Goal: Task Accomplishment & Management: Manage account settings

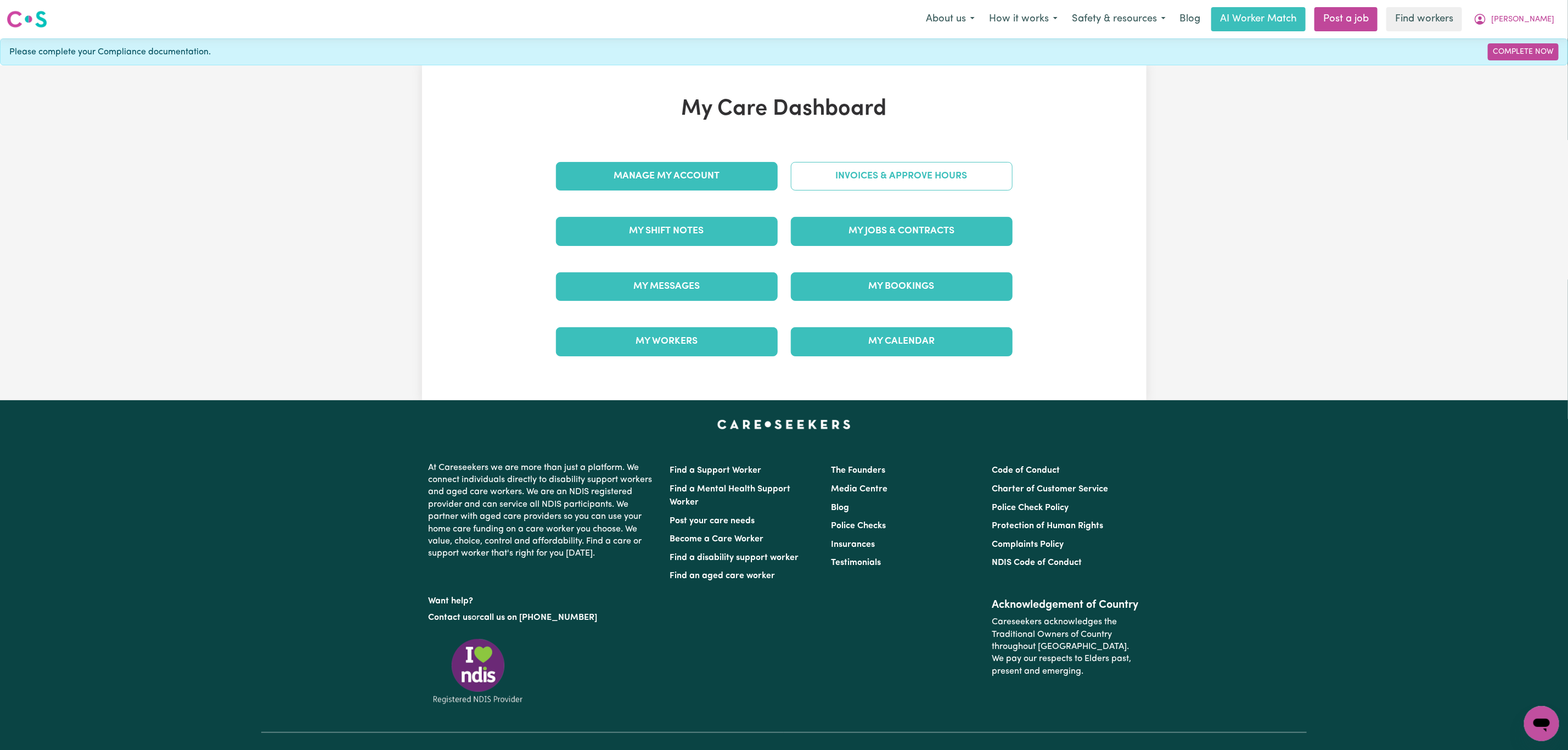
click at [818, 179] on link "Invoices & Approve Hours" at bounding box center [901, 176] width 222 height 28
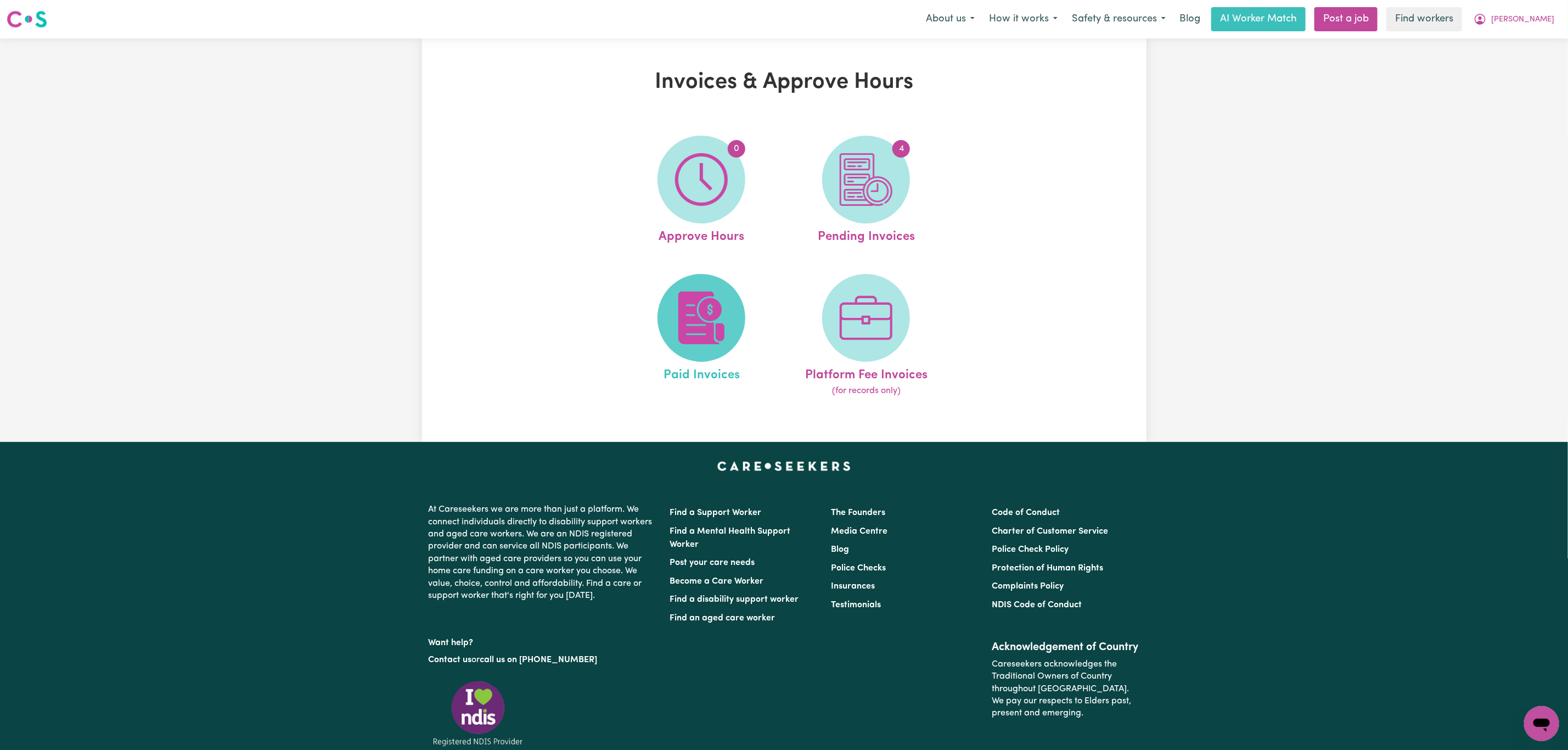
click at [693, 315] on img at bounding box center [701, 317] width 53 height 53
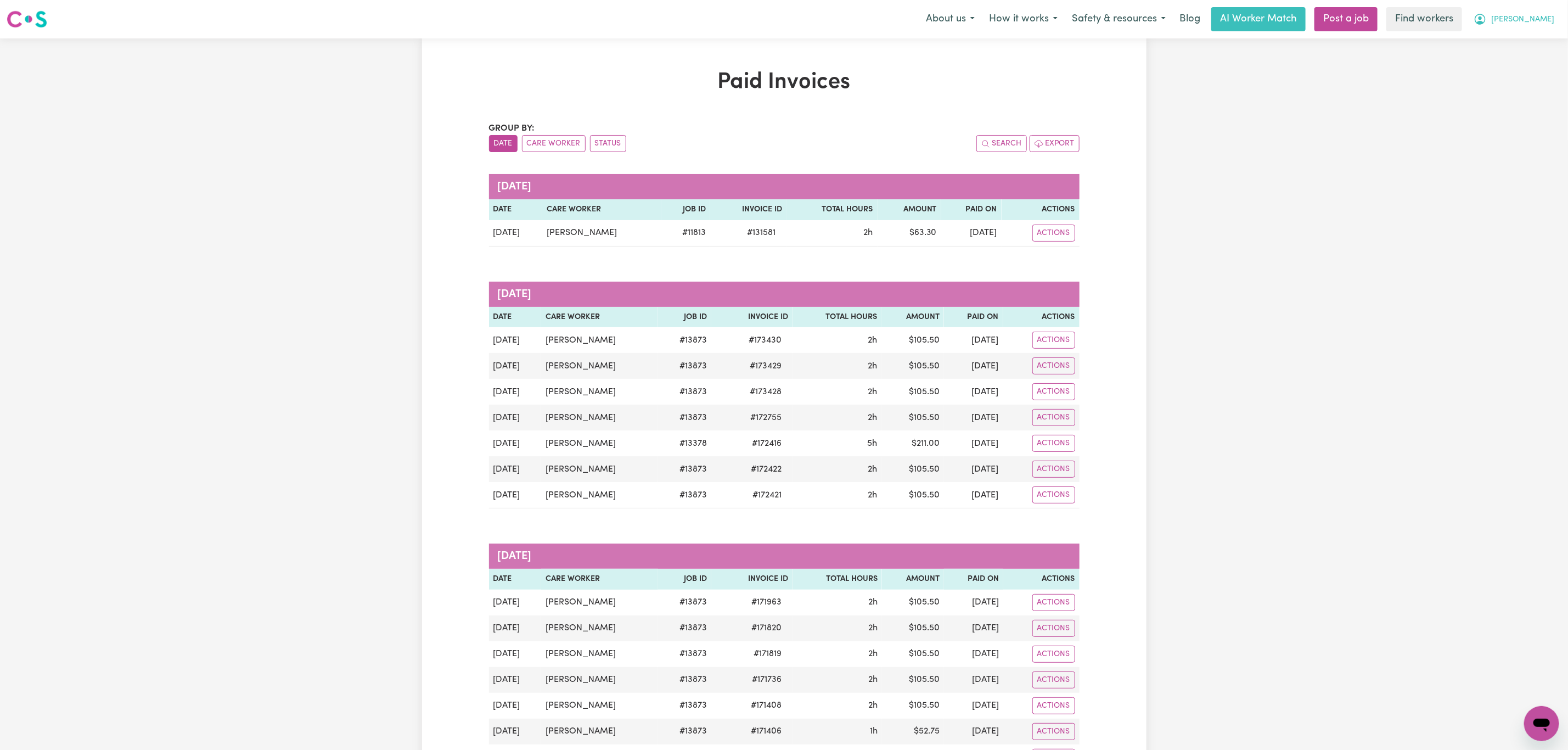
click at [1537, 25] on button "[PERSON_NAME]" at bounding box center [1513, 19] width 95 height 23
click at [1520, 36] on link "My Dashboard" at bounding box center [1517, 42] width 87 height 21
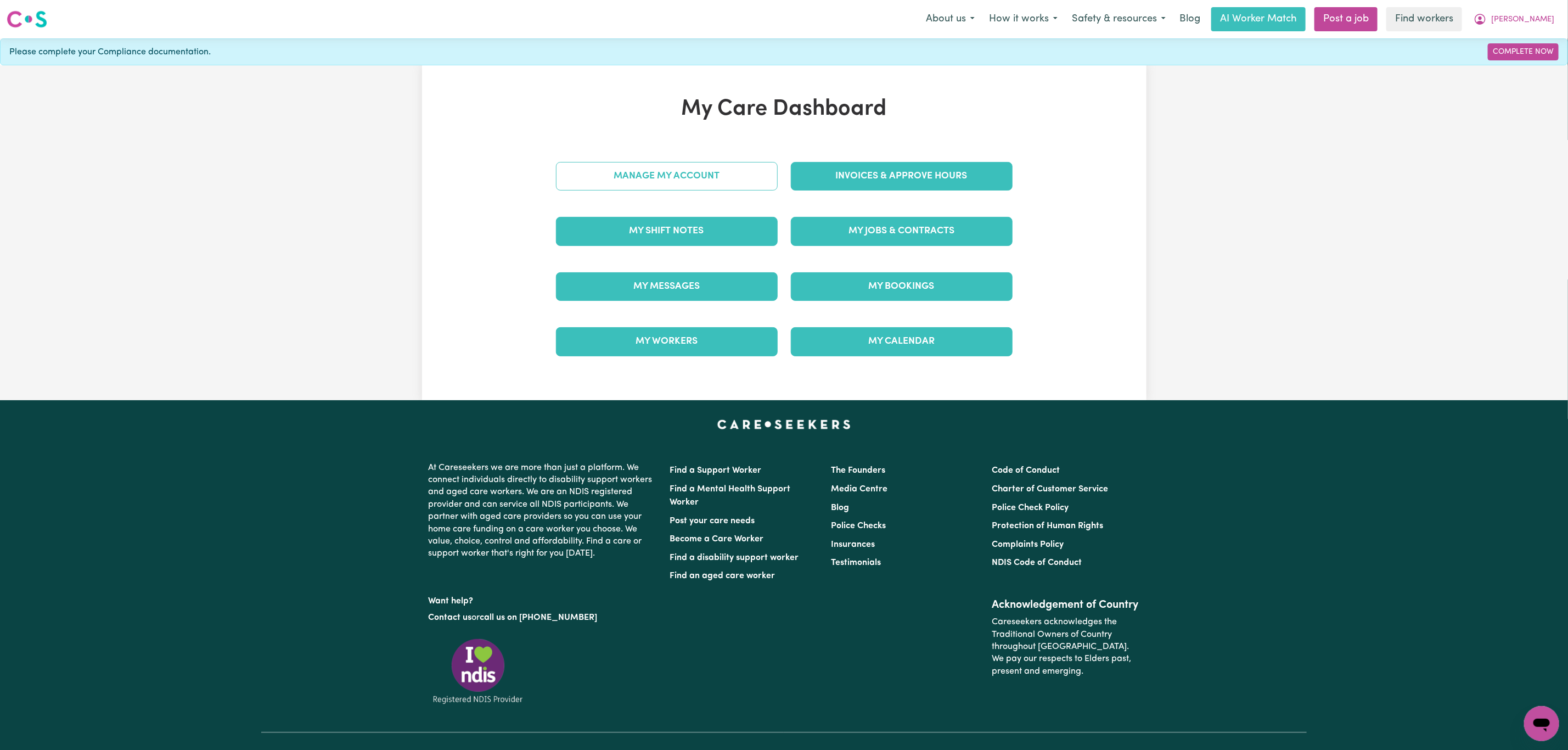
click at [726, 168] on link "Manage My Account" at bounding box center [666, 176] width 222 height 28
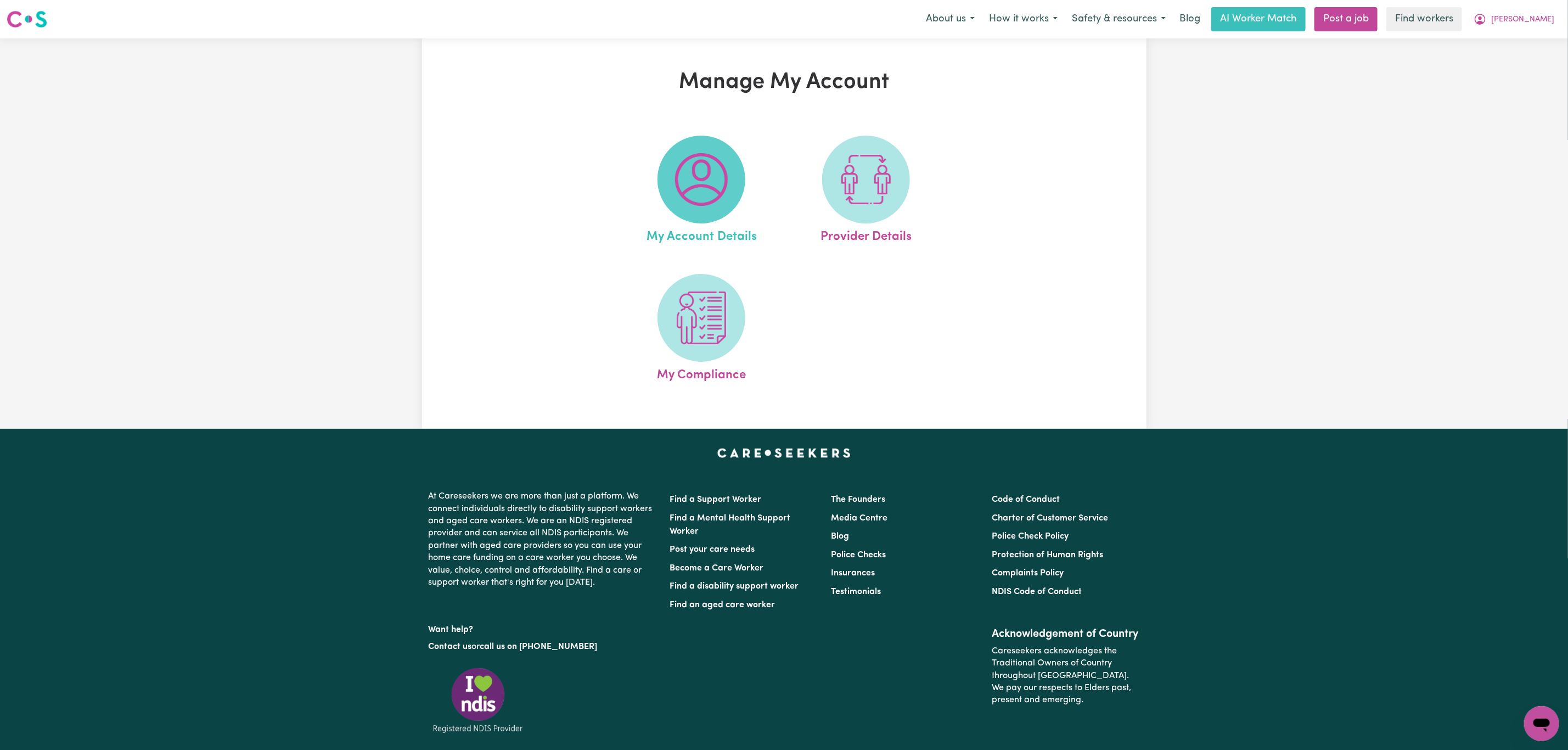
click at [728, 181] on img at bounding box center [701, 179] width 53 height 53
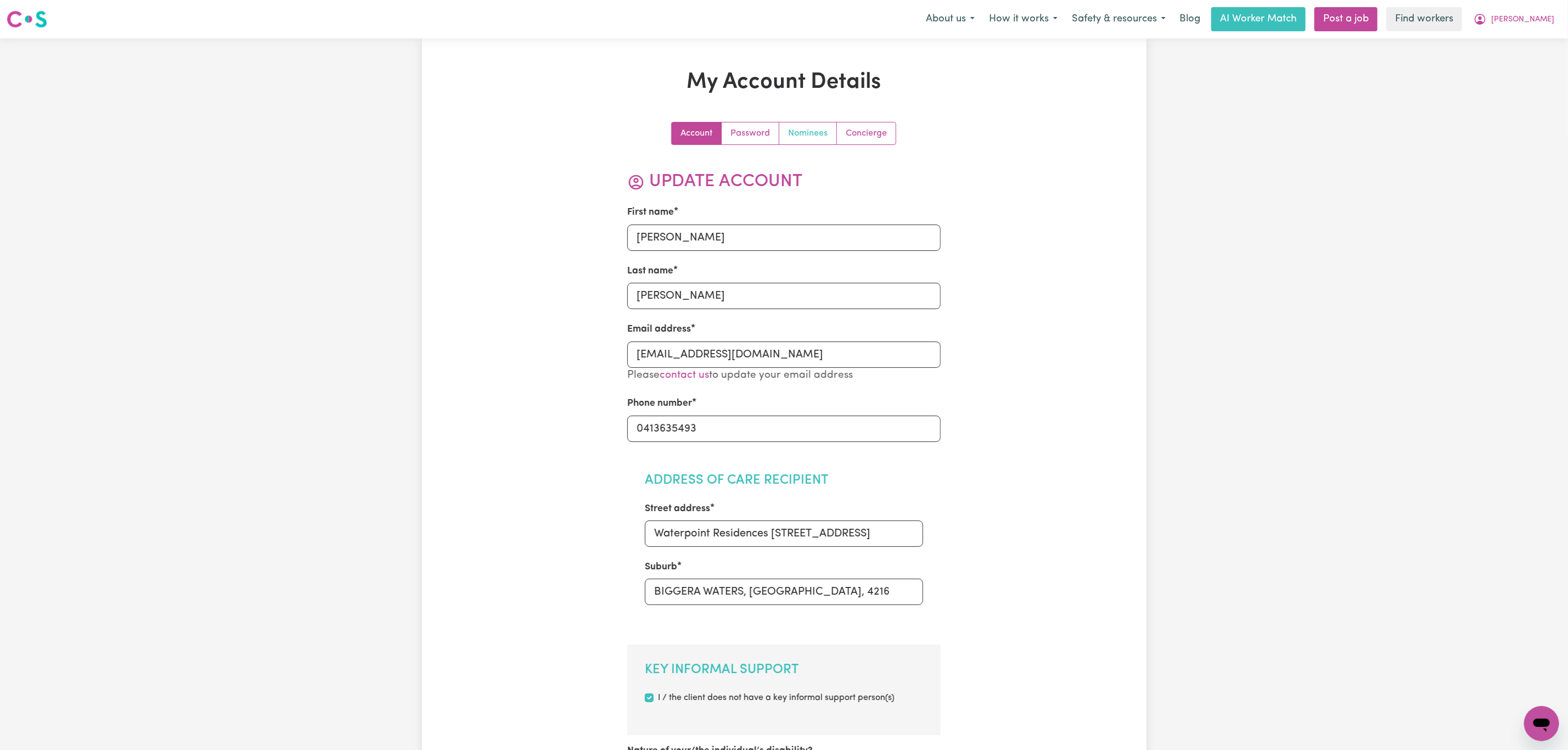
click at [827, 132] on link "Nominees" at bounding box center [809, 133] width 58 height 22
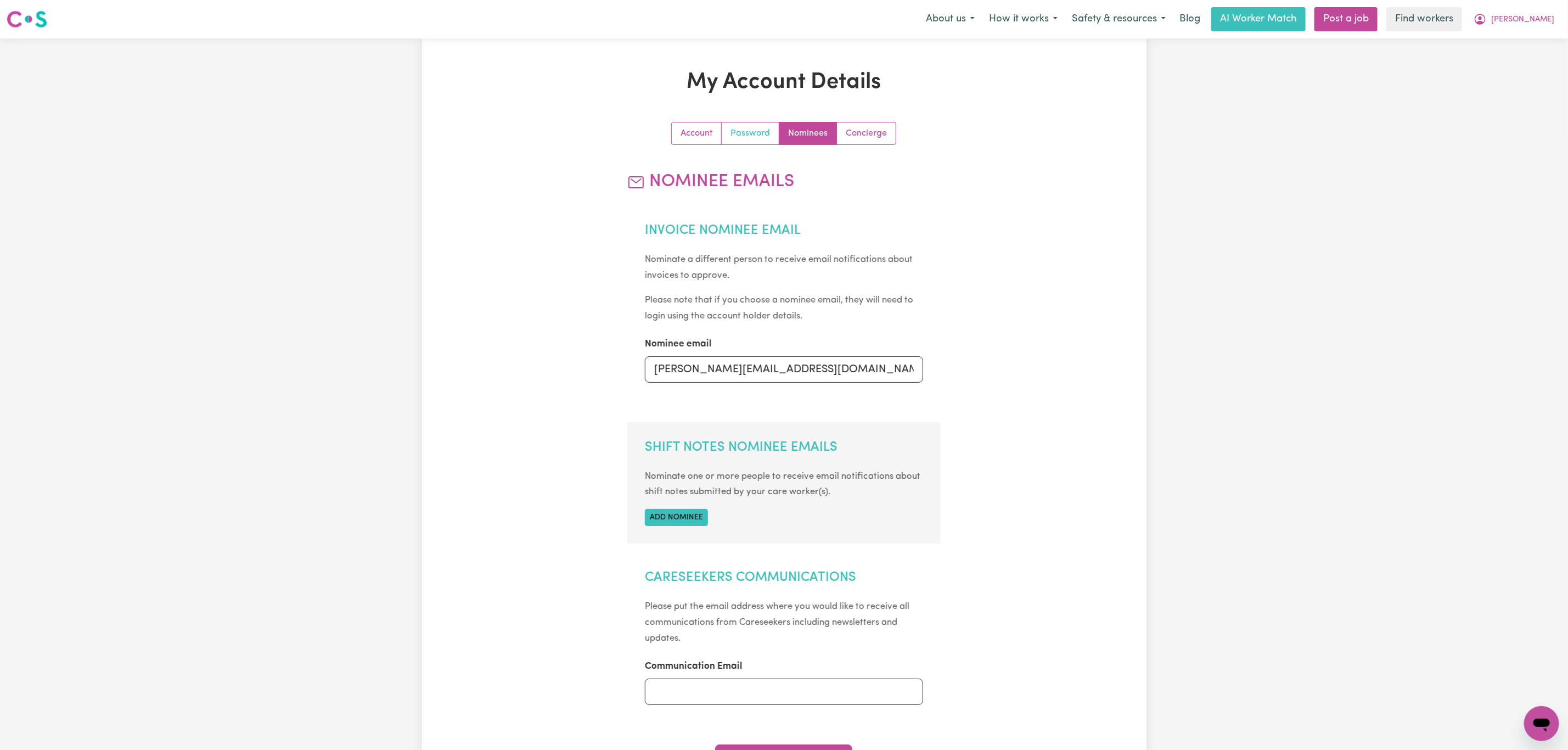
click at [748, 136] on link "Password" at bounding box center [751, 133] width 58 height 22
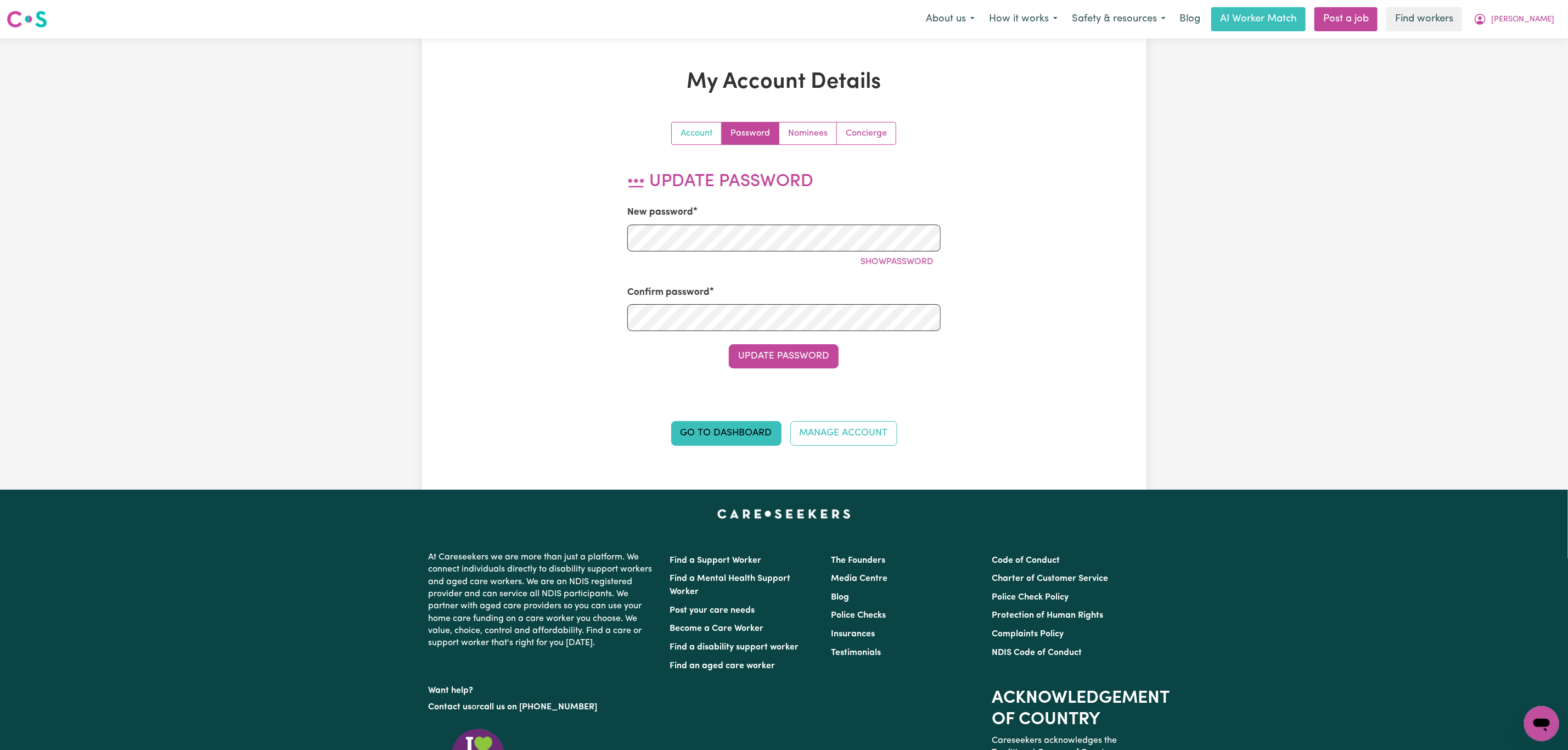
click at [699, 140] on link "Account" at bounding box center [697, 133] width 50 height 22
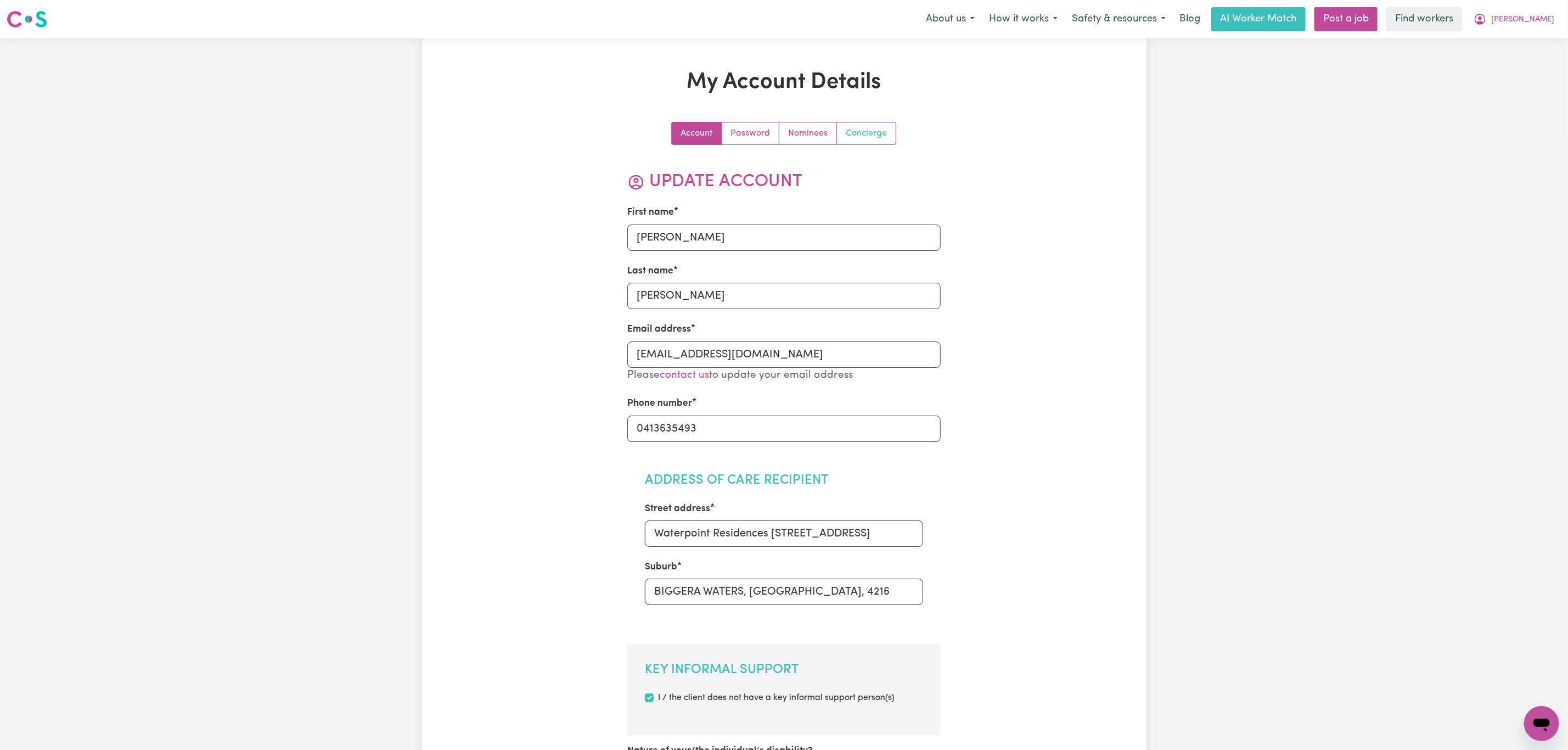
click at [861, 136] on link "Concierge" at bounding box center [866, 133] width 59 height 22
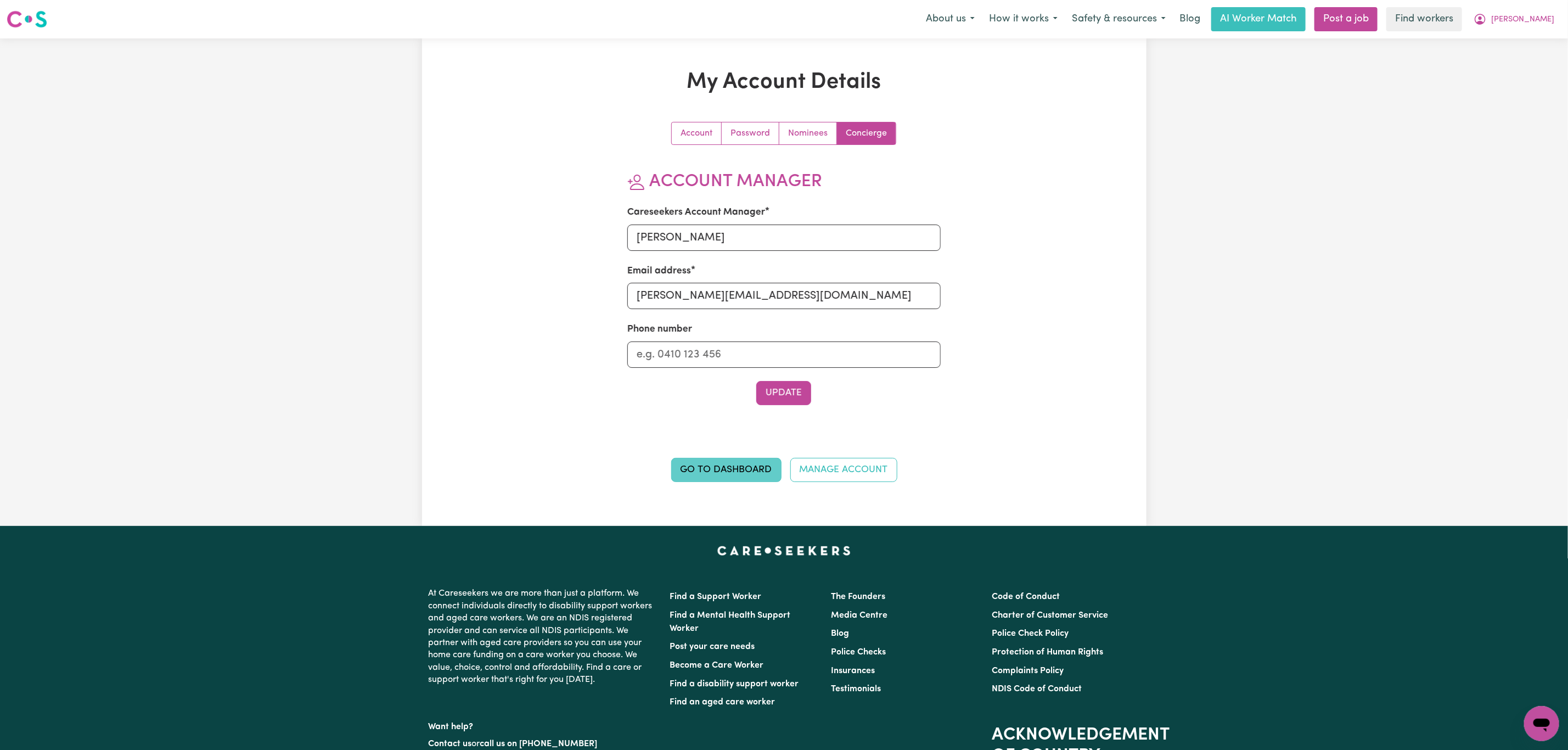
click at [701, 469] on link "Go to Dashboard" at bounding box center [726, 469] width 110 height 24
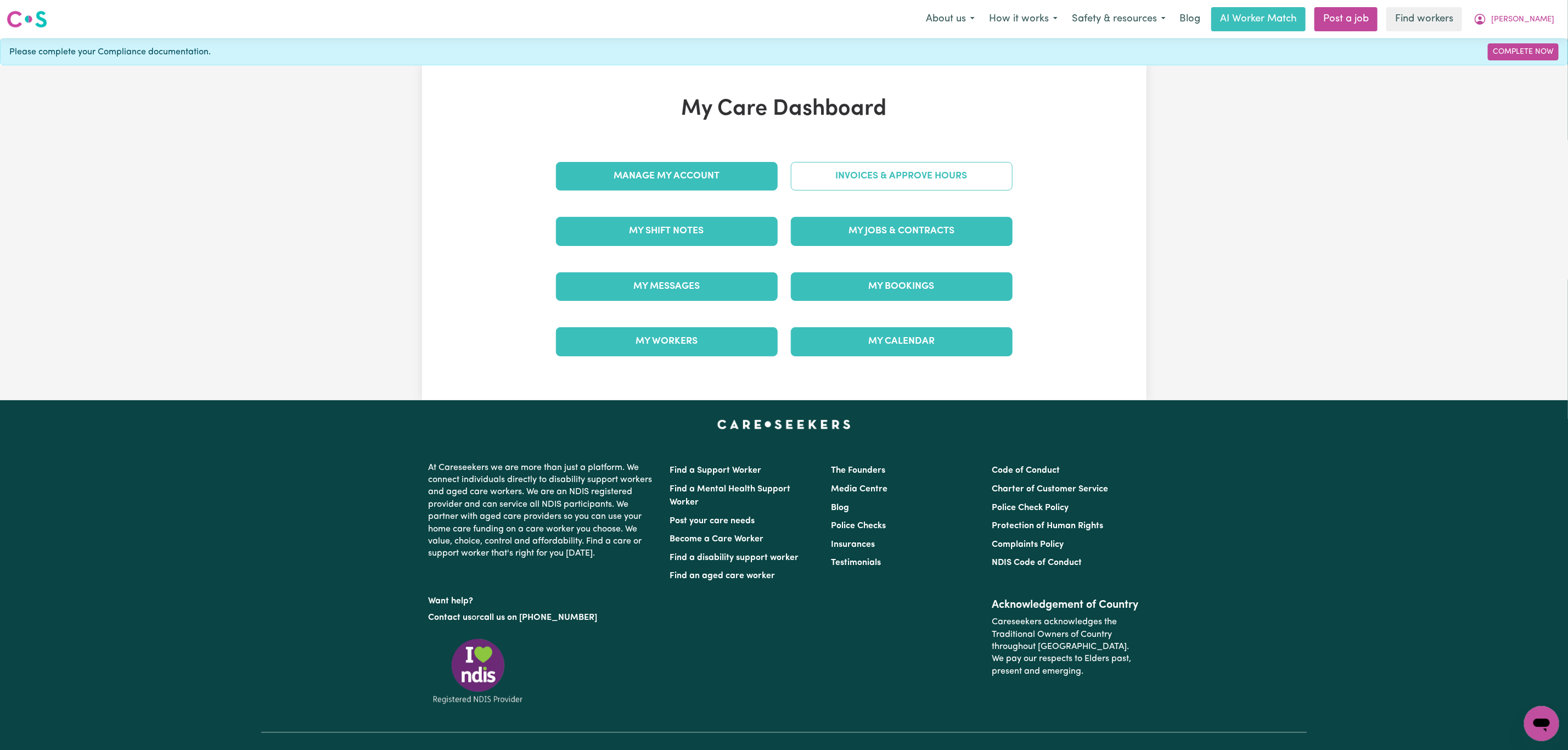
click at [878, 168] on link "Invoices & Approve Hours" at bounding box center [901, 176] width 222 height 28
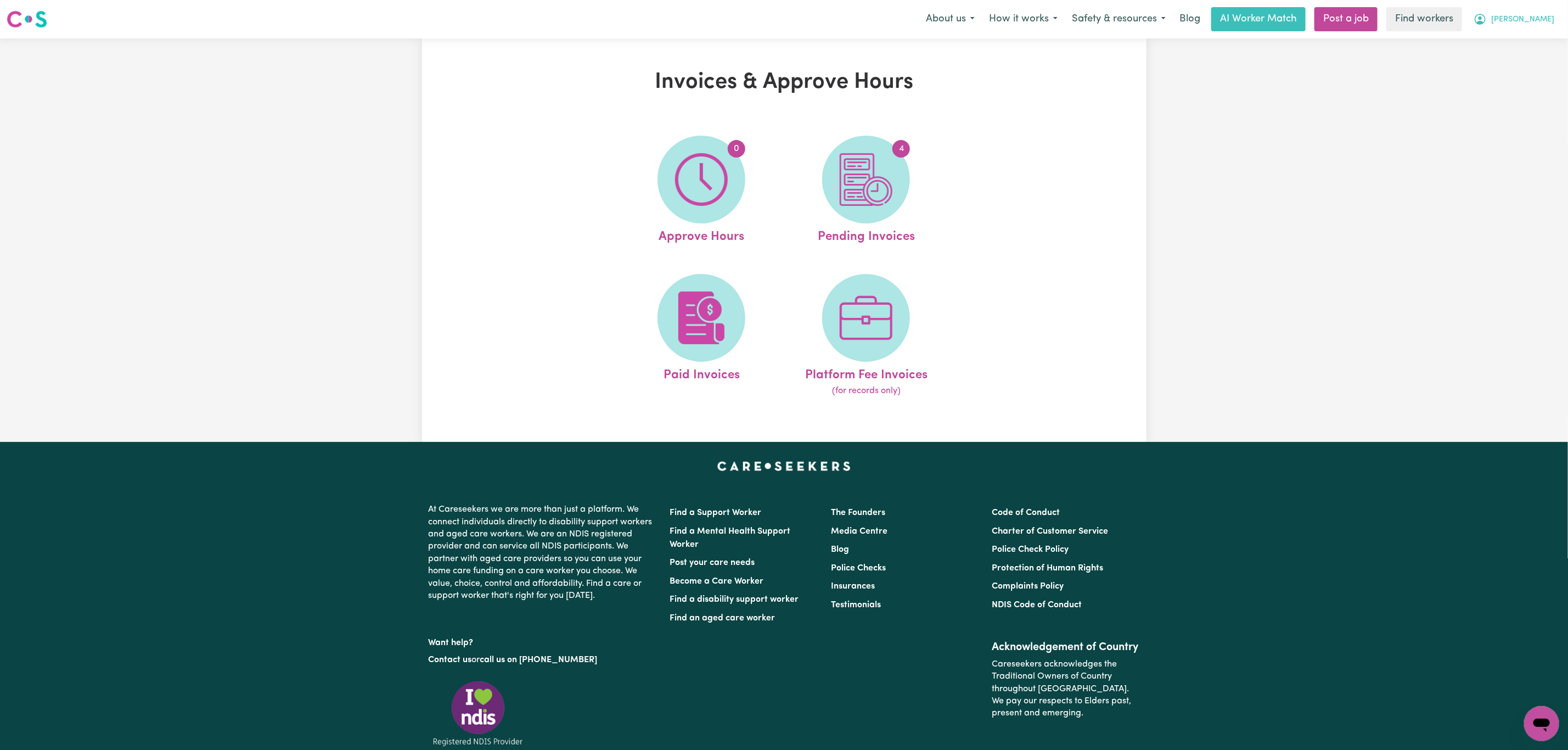
click at [1540, 19] on span "[PERSON_NAME]" at bounding box center [1523, 20] width 63 height 12
click at [1525, 46] on link "My Dashboard" at bounding box center [1517, 42] width 87 height 21
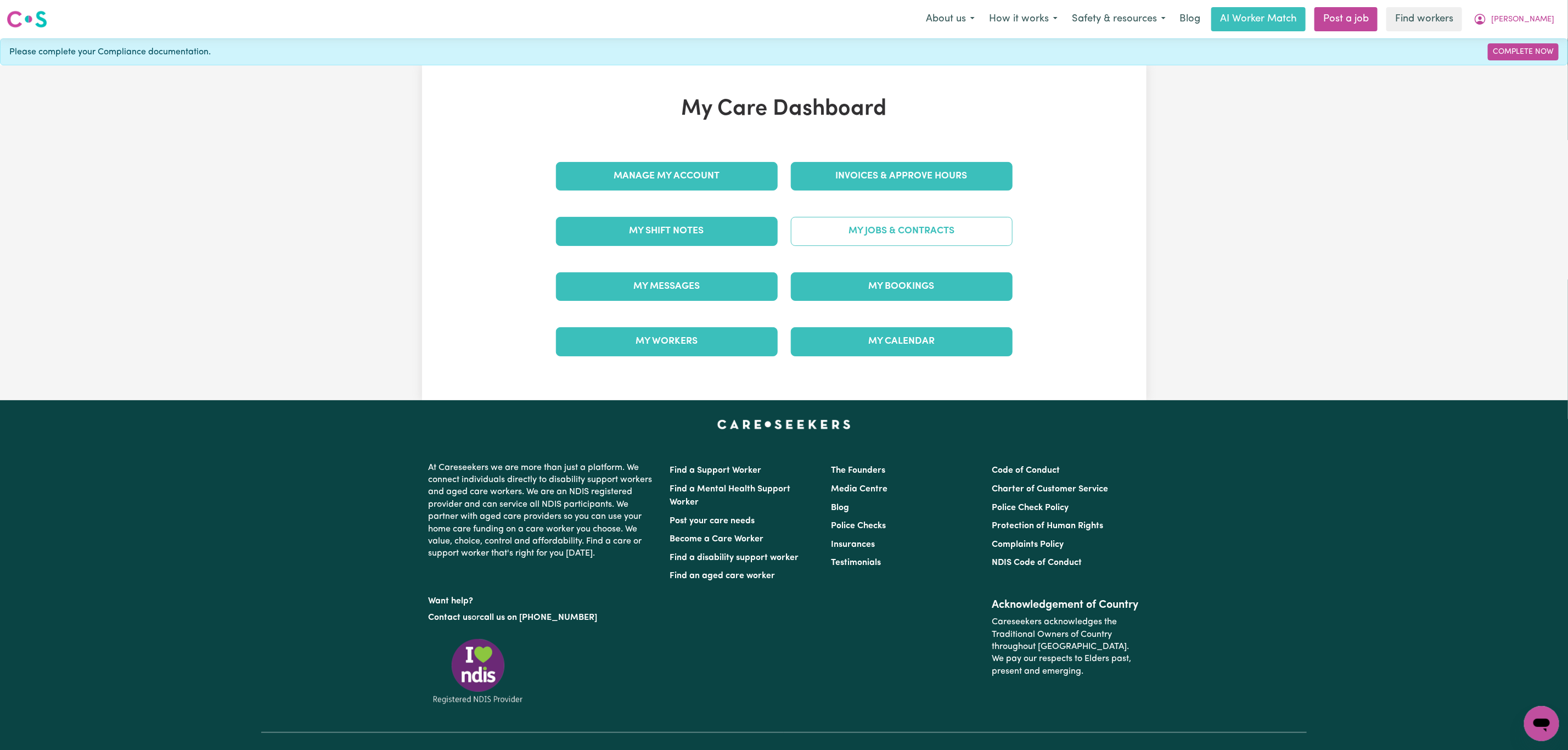
click at [860, 245] on link "My Jobs & Contracts" at bounding box center [901, 231] width 222 height 28
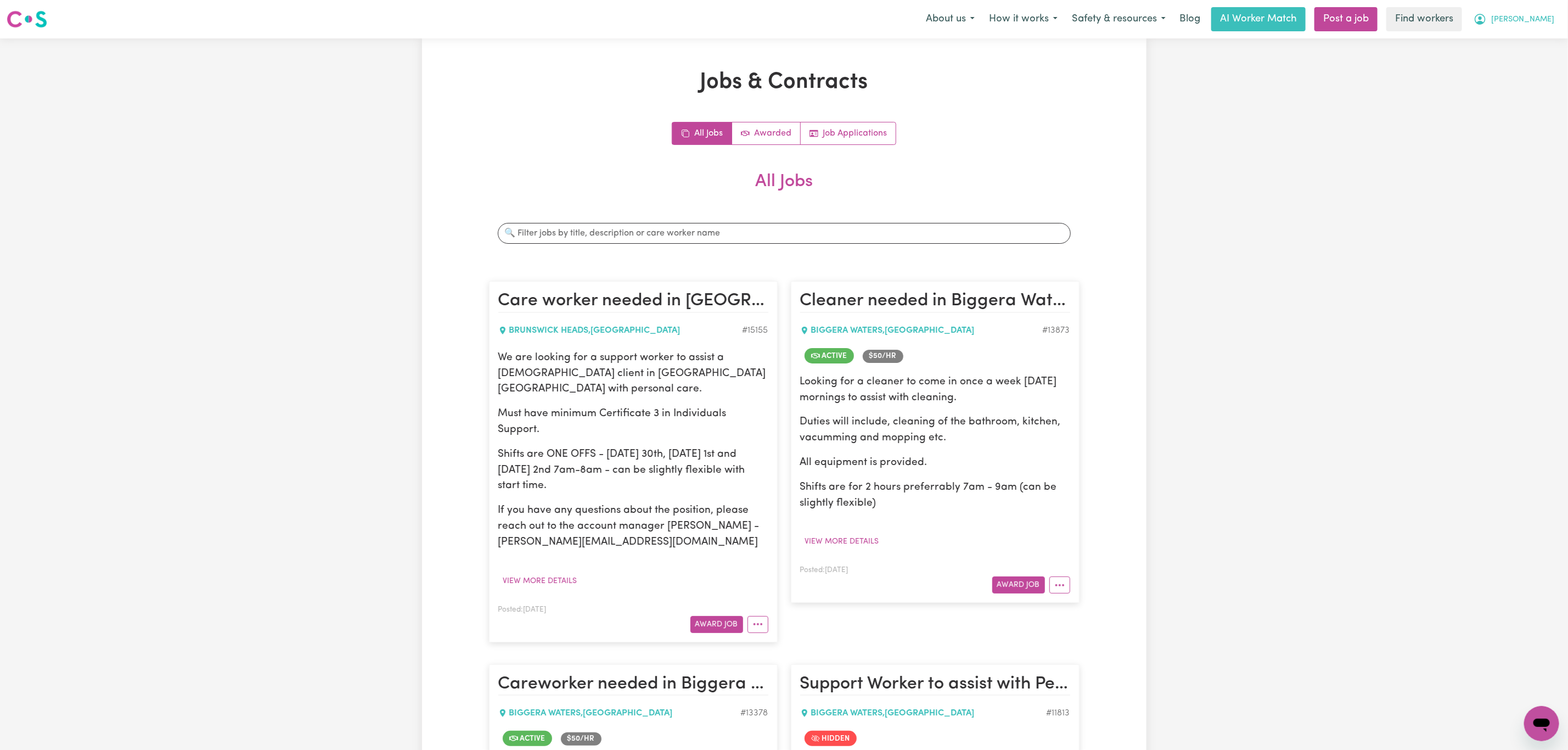
click at [1541, 23] on span "[PERSON_NAME]" at bounding box center [1523, 20] width 63 height 12
click at [1529, 38] on link "My Dashboard" at bounding box center [1517, 42] width 87 height 21
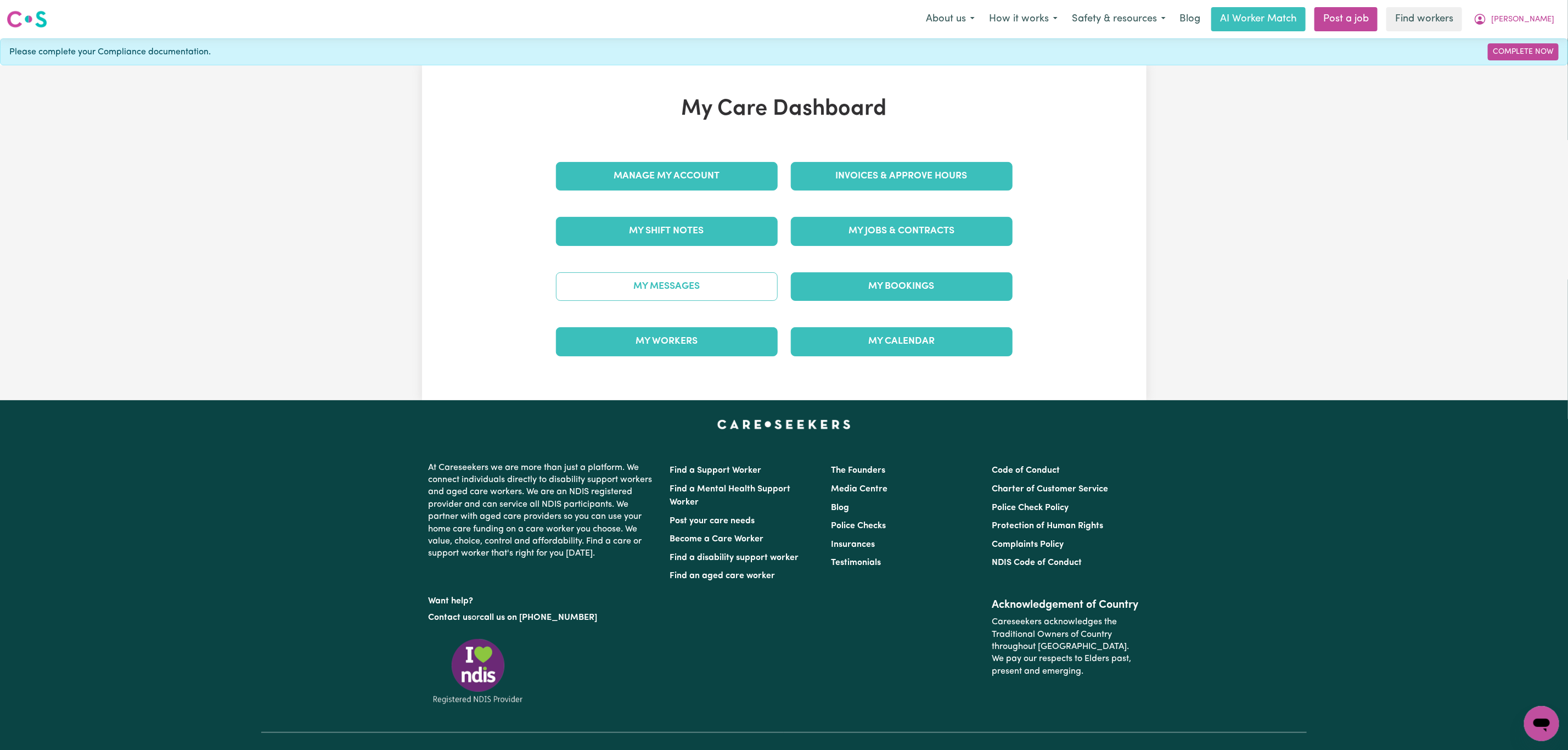
click at [716, 290] on link "My Messages" at bounding box center [666, 286] width 222 height 28
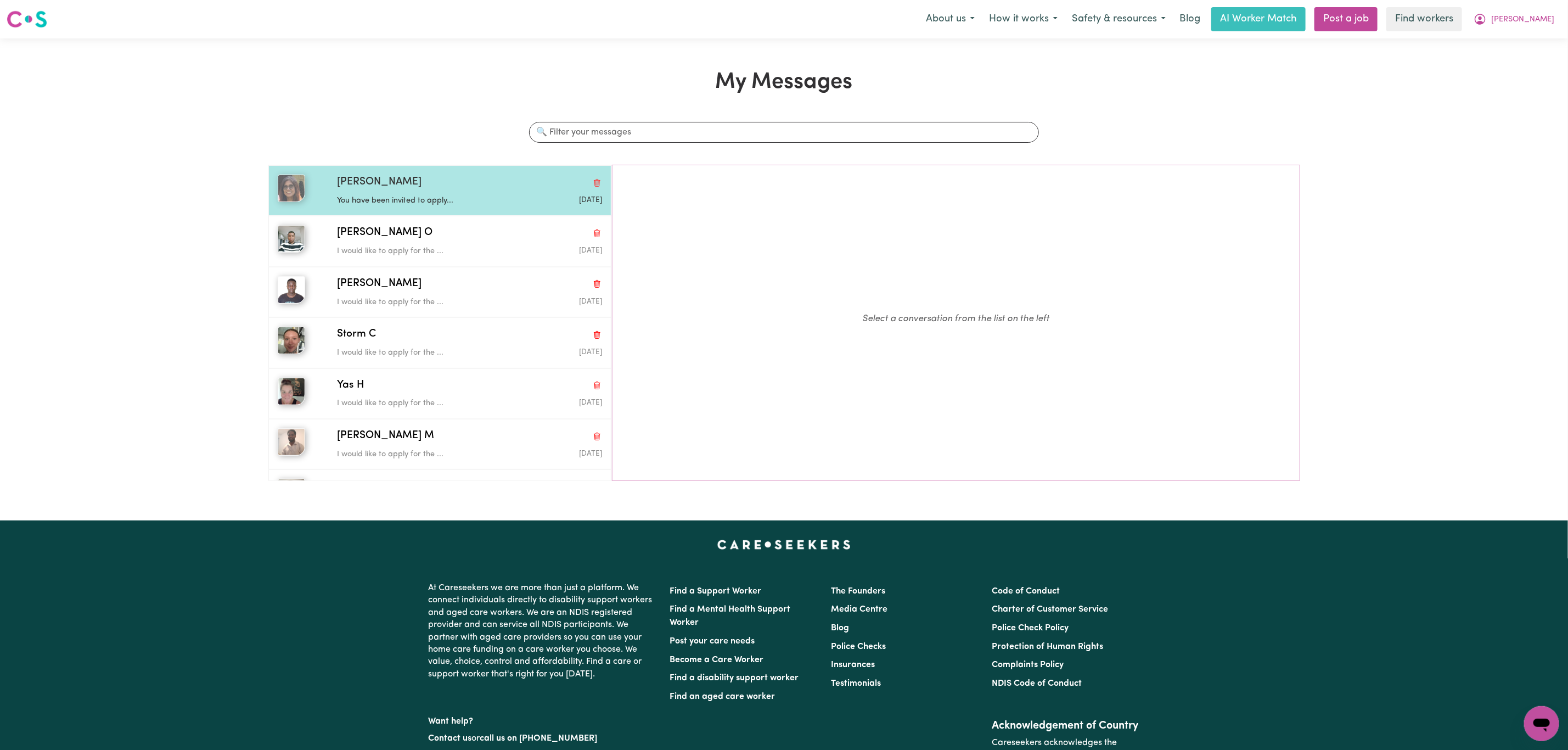
drag, startPoint x: 381, startPoint y: 190, endPoint x: 407, endPoint y: 188, distance: 26.1
click at [382, 188] on div "[PERSON_NAME]" at bounding box center [469, 183] width 265 height 16
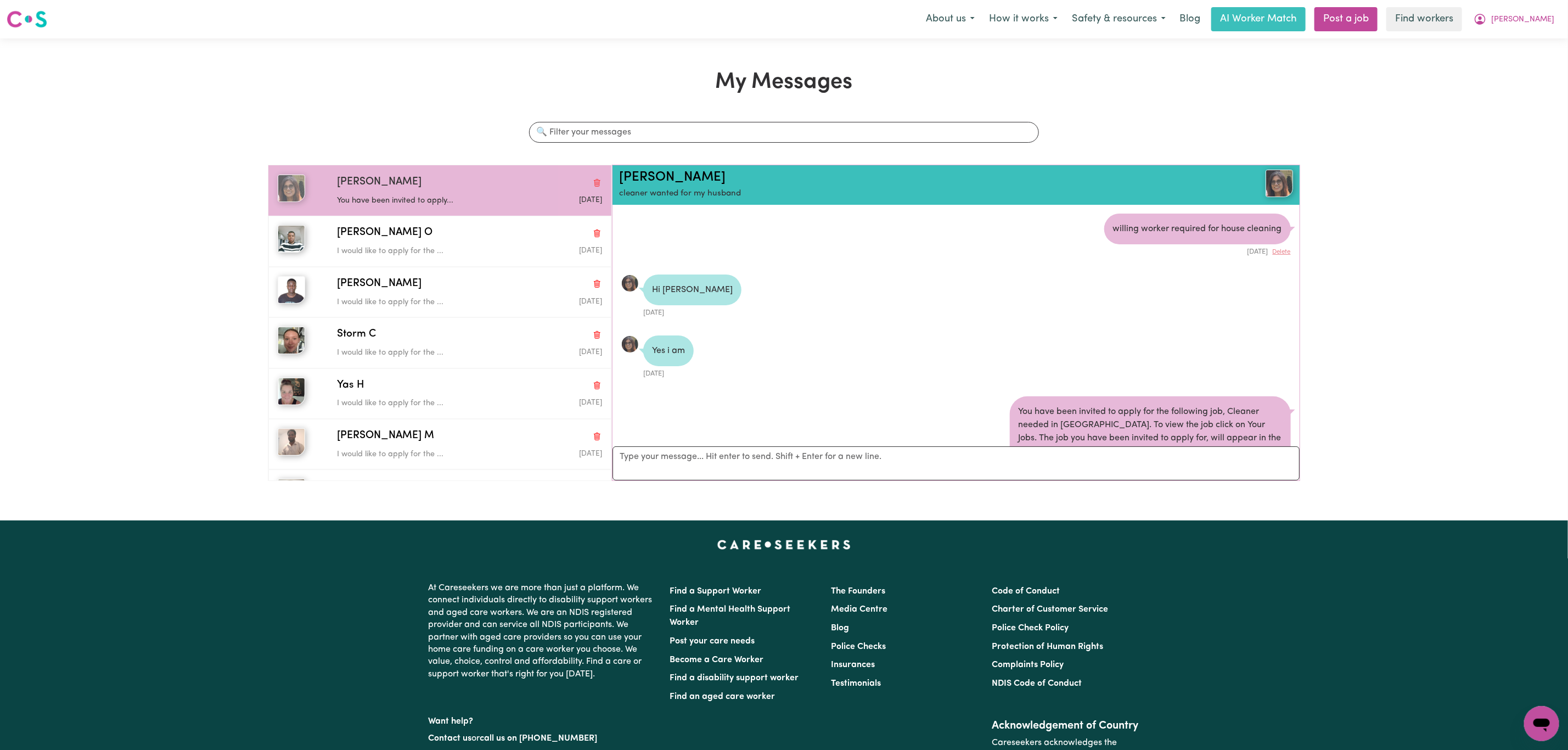
scroll to position [52, 0]
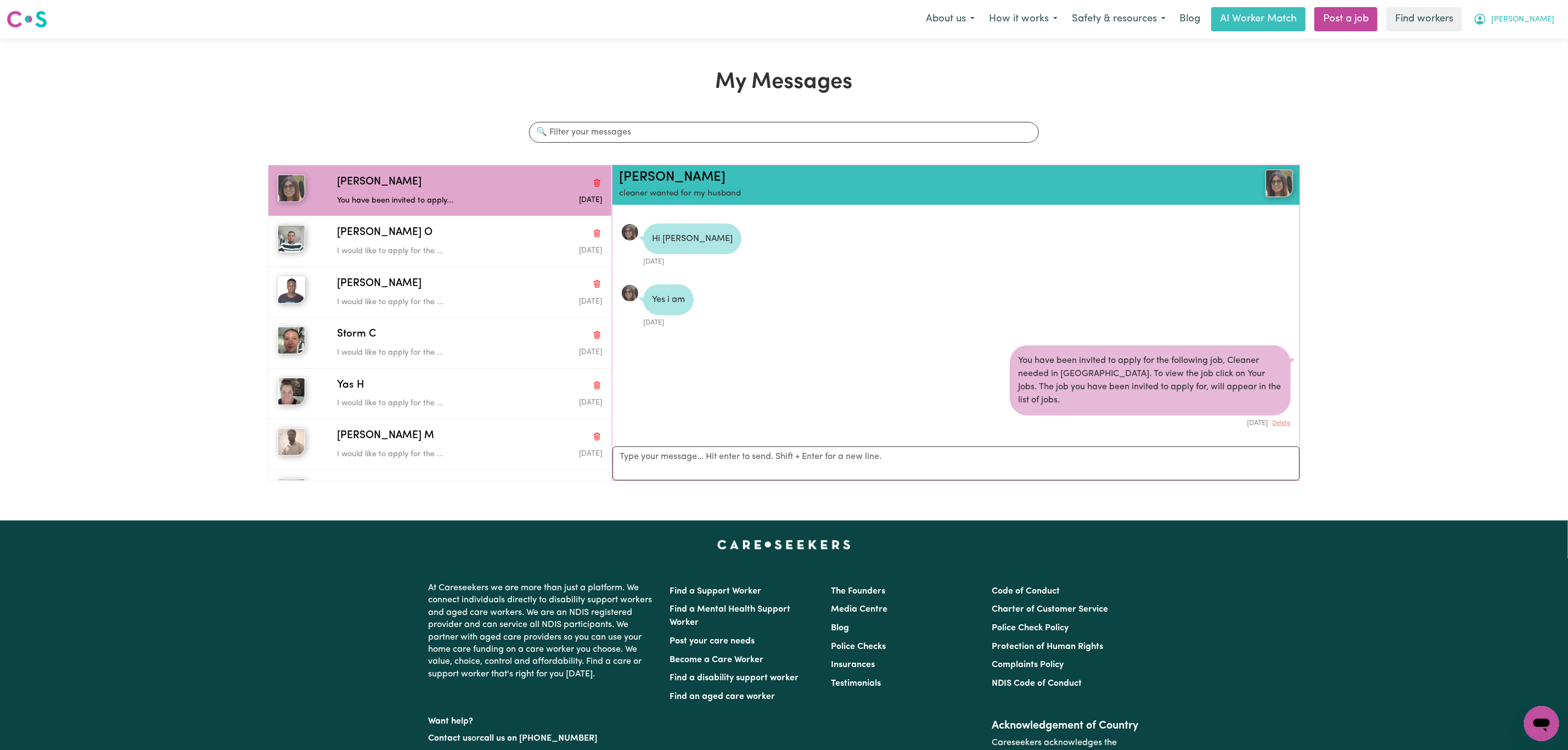
click at [1541, 23] on span "[PERSON_NAME]" at bounding box center [1523, 20] width 63 height 12
click at [1517, 42] on link "My Dashboard" at bounding box center [1517, 42] width 87 height 21
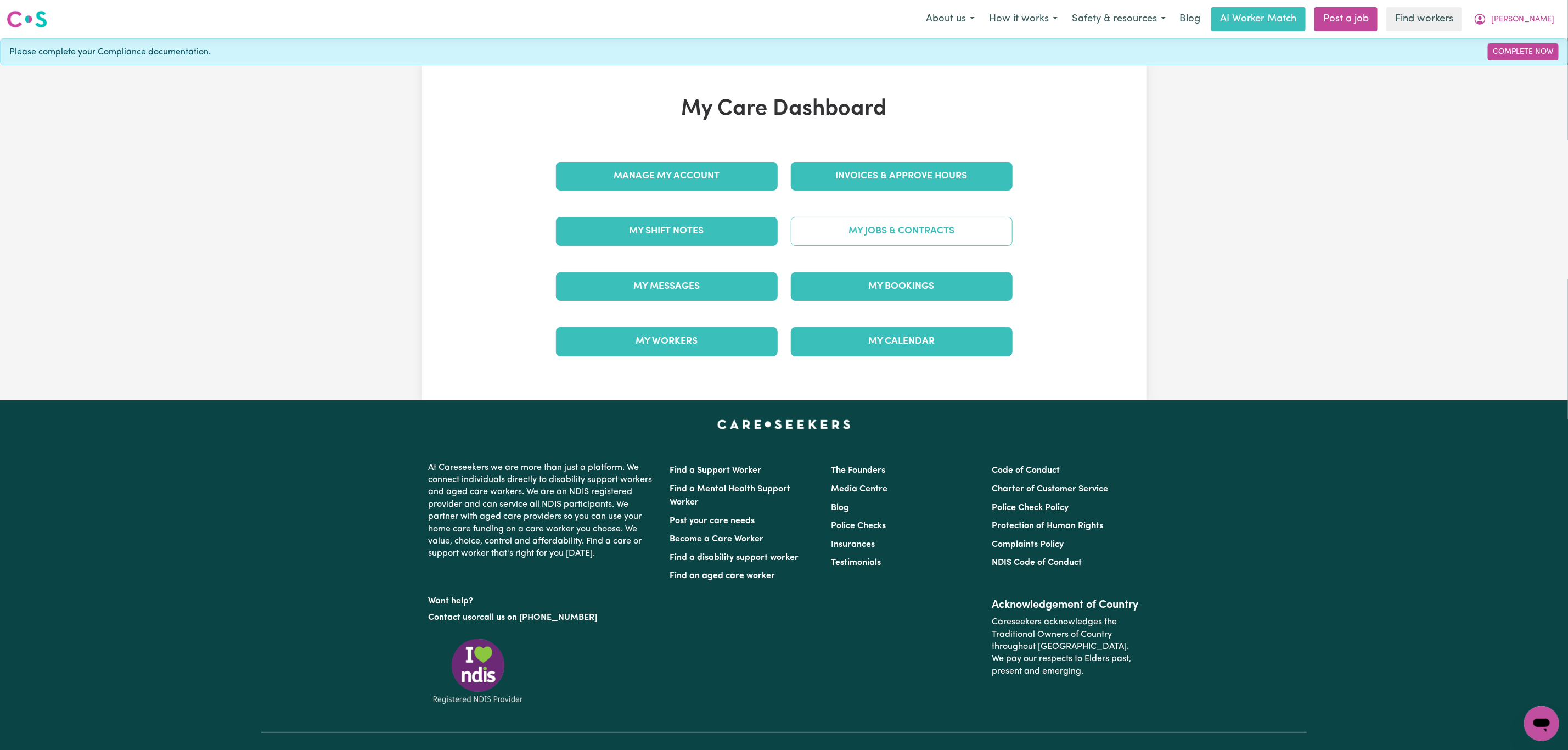
click at [900, 223] on link "My Jobs & Contracts" at bounding box center [901, 231] width 222 height 28
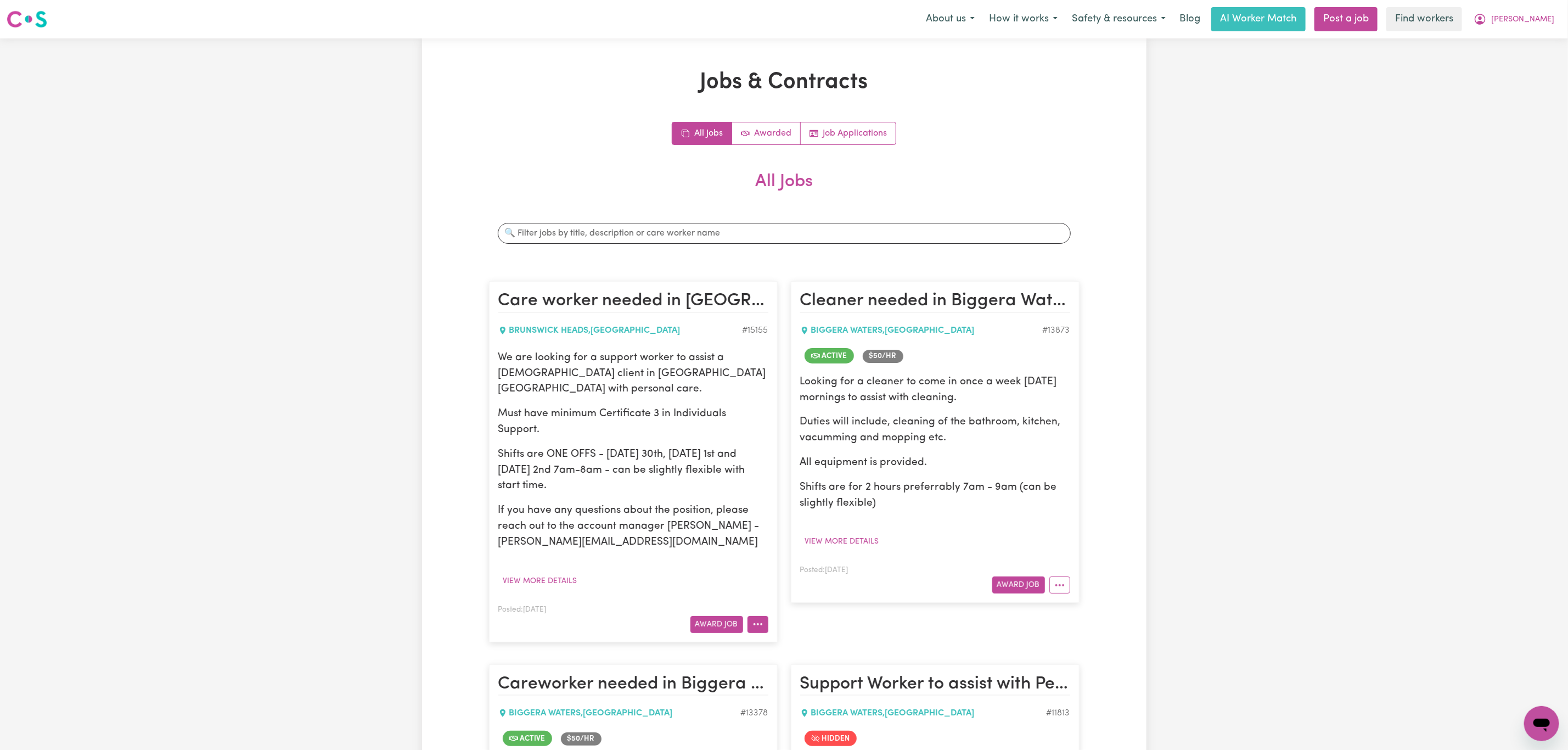
click at [759, 616] on button "More options" at bounding box center [758, 625] width 21 height 17
click at [800, 639] on link "Hide Job" at bounding box center [791, 650] width 87 height 22
